Goal: Task Accomplishment & Management: Use online tool/utility

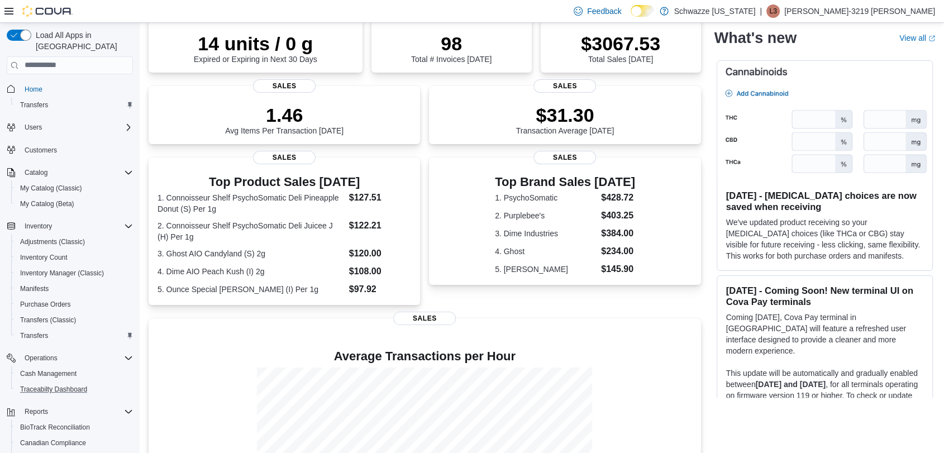
scroll to position [85, 0]
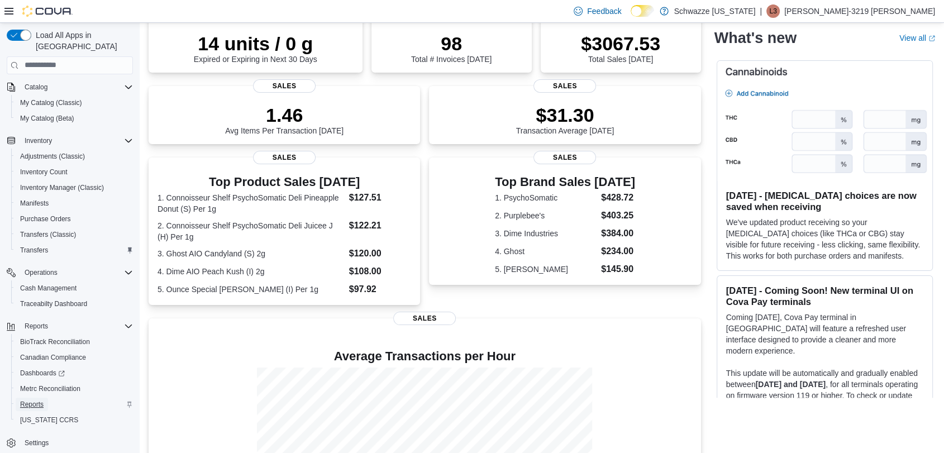
click at [40, 400] on span "Reports" at bounding box center [31, 404] width 23 height 9
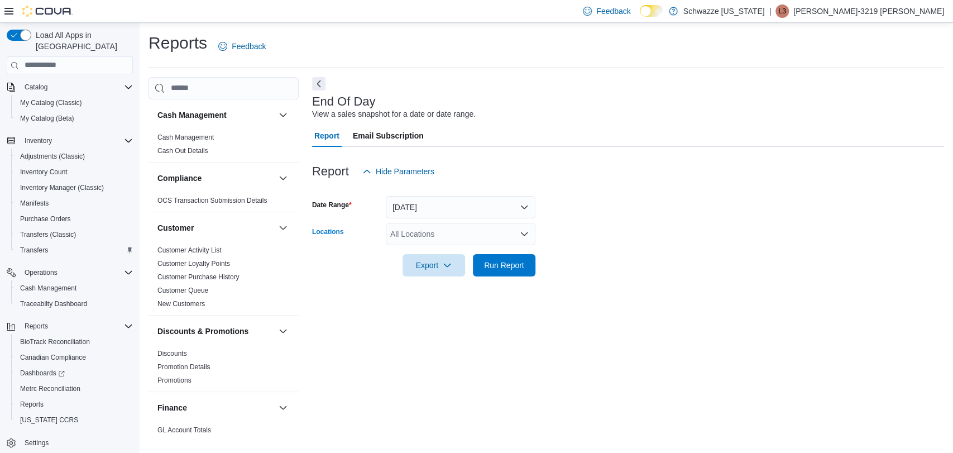
click at [428, 240] on div "All Locations" at bounding box center [461, 234] width 150 height 22
type input "****"
click at [430, 251] on span "RGO11 Yale" at bounding box center [437, 252] width 44 height 11
click at [599, 260] on form "Date Range [DATE] Locations RGO11 Yale Export Run Report" at bounding box center [628, 230] width 632 height 94
click at [514, 270] on span "Run Report" at bounding box center [504, 264] width 49 height 22
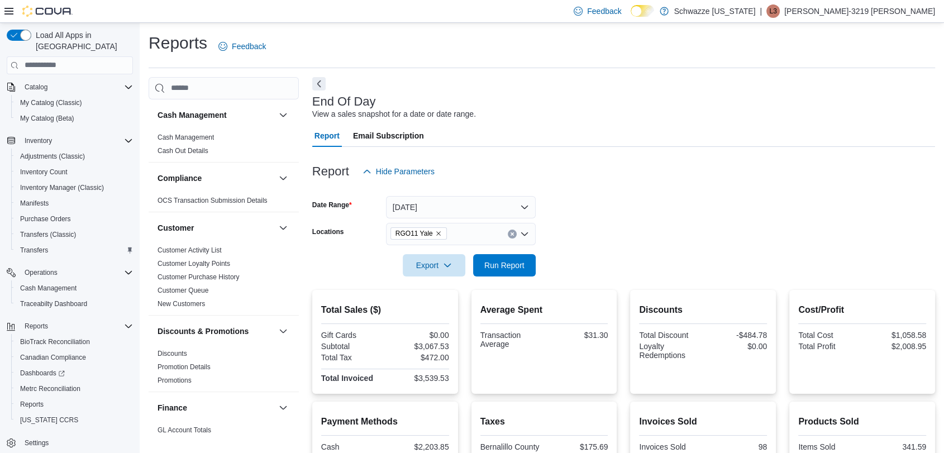
scroll to position [21, 0]
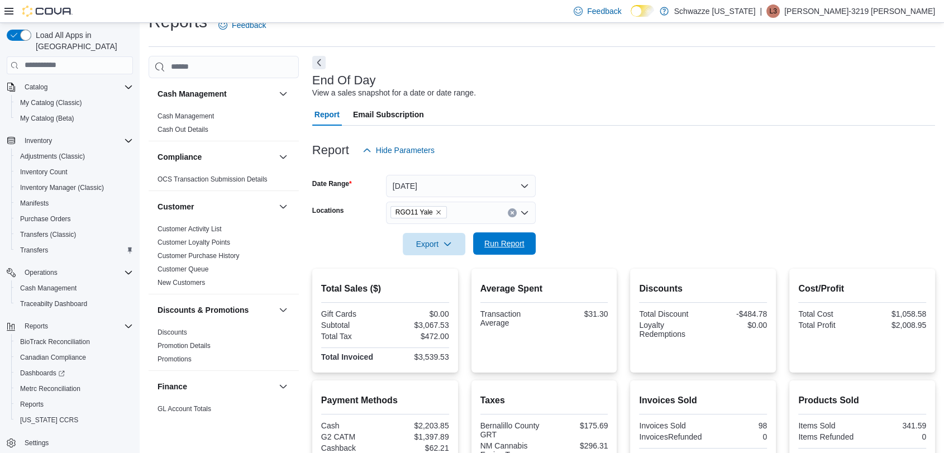
click at [489, 237] on span "Run Report" at bounding box center [504, 243] width 49 height 22
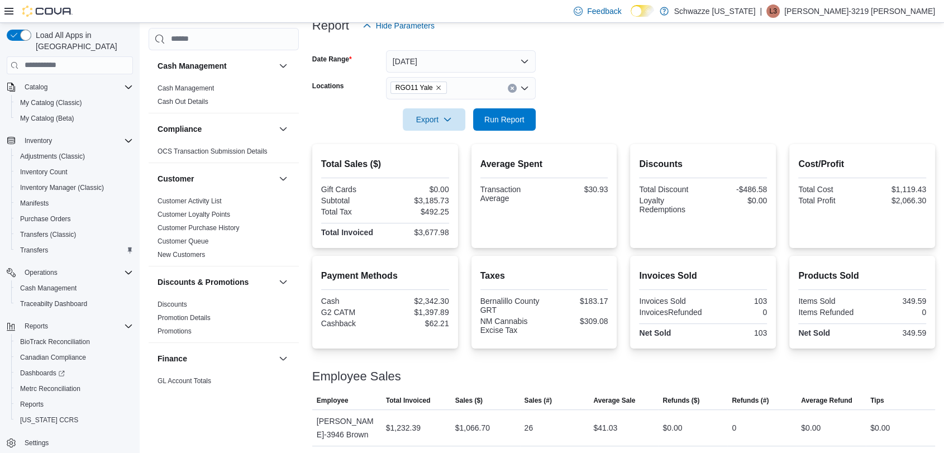
scroll to position [0, 0]
